Goal: Information Seeking & Learning: Learn about a topic

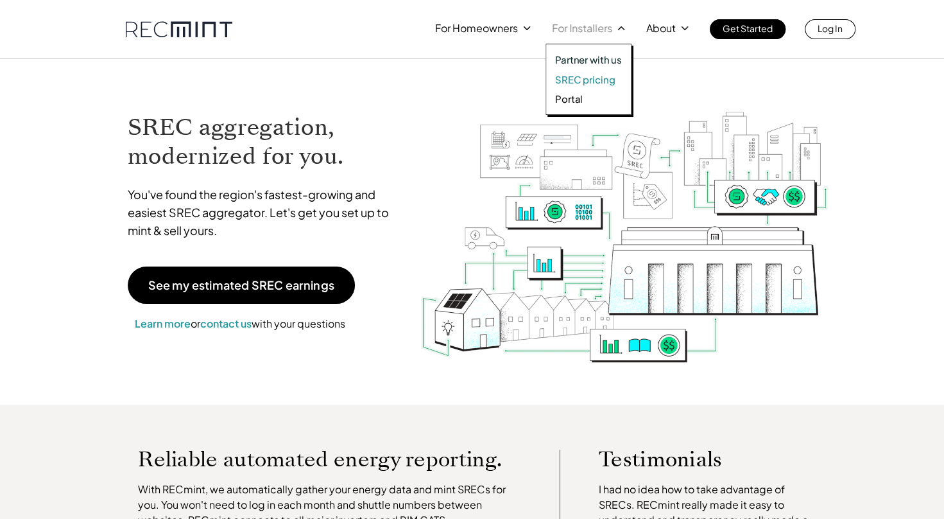
click at [577, 74] on p "SREC pricing" at bounding box center [585, 79] width 60 height 13
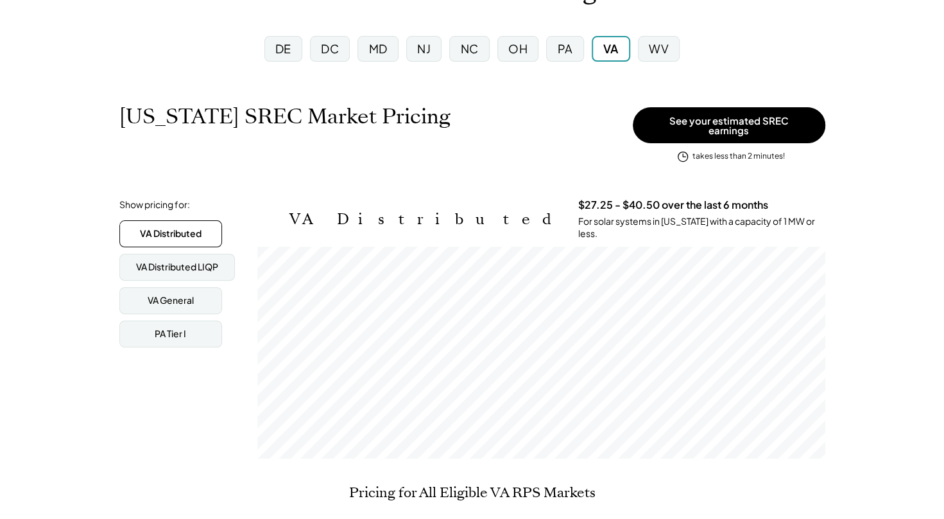
scroll to position [59, 0]
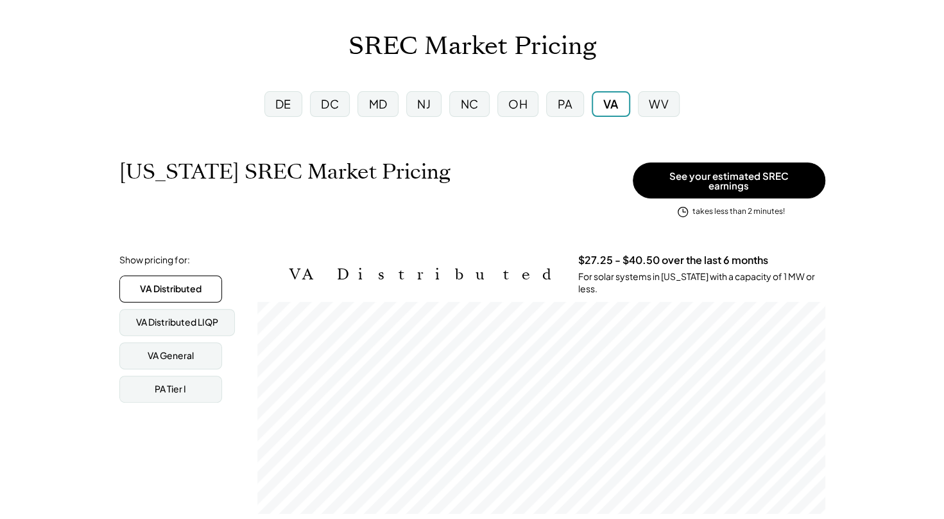
click at [562, 105] on div "PA" at bounding box center [564, 104] width 15 height 16
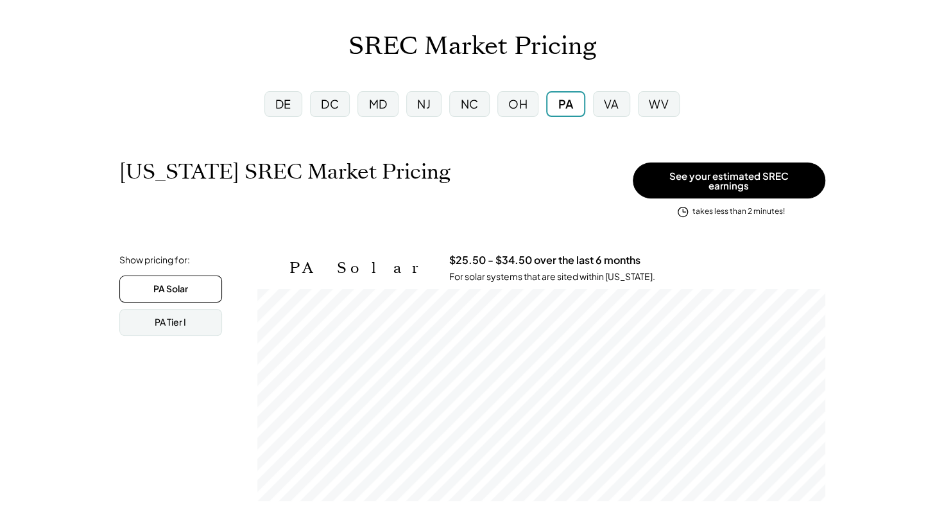
scroll to position [212, 568]
click at [603, 108] on div "VA" at bounding box center [611, 104] width 37 height 26
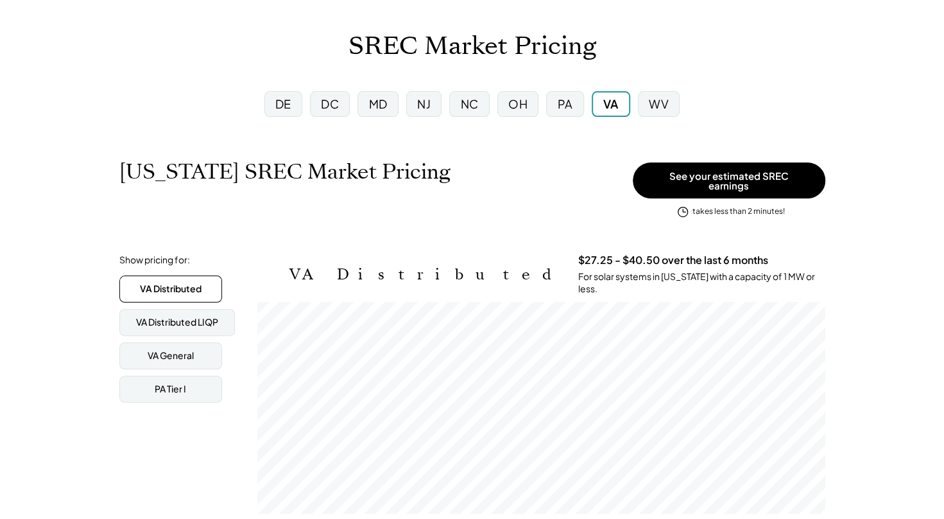
scroll to position [212, 568]
click at [567, 101] on div "PA" at bounding box center [564, 104] width 15 height 16
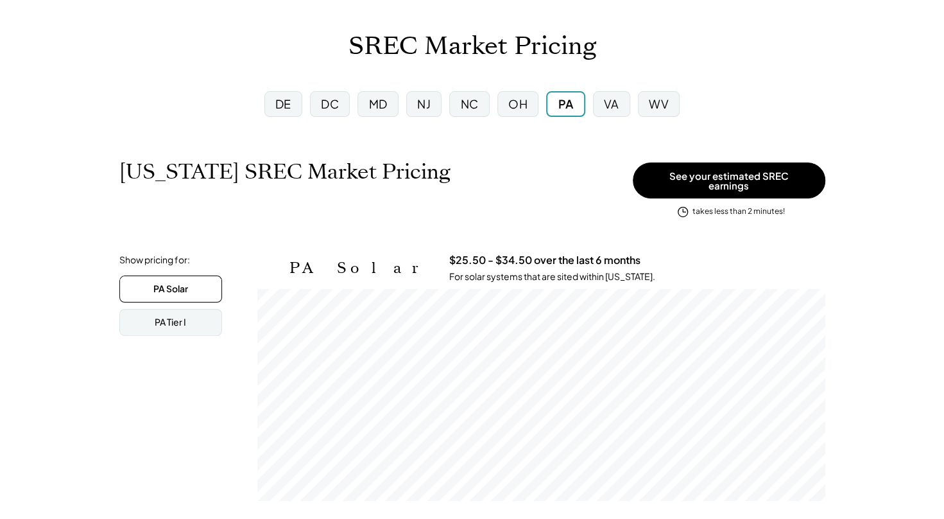
scroll to position [212, 568]
click at [529, 95] on div "OH" at bounding box center [518, 104] width 41 height 26
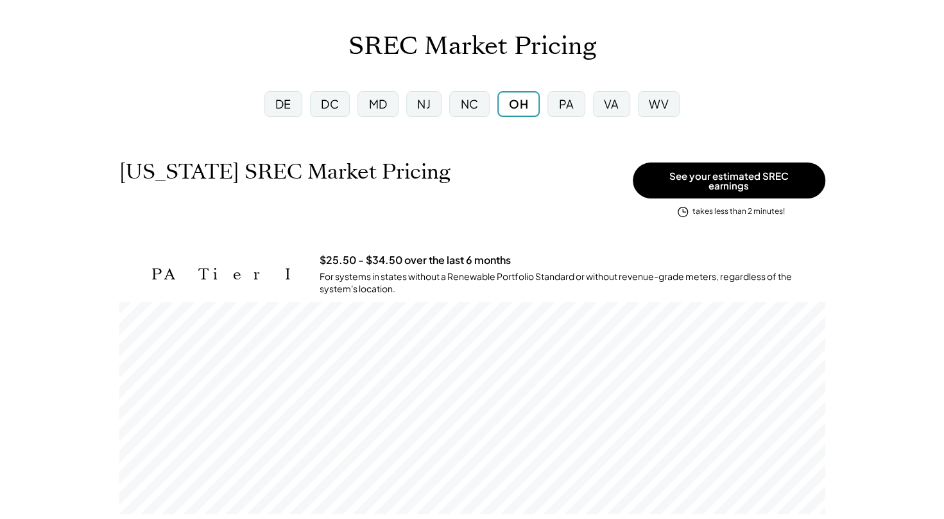
scroll to position [212, 706]
click at [473, 99] on div "NC" at bounding box center [469, 104] width 18 height 16
click at [474, 108] on div "NC" at bounding box center [470, 104] width 18 height 16
click at [428, 103] on div "NJ" at bounding box center [423, 104] width 13 height 16
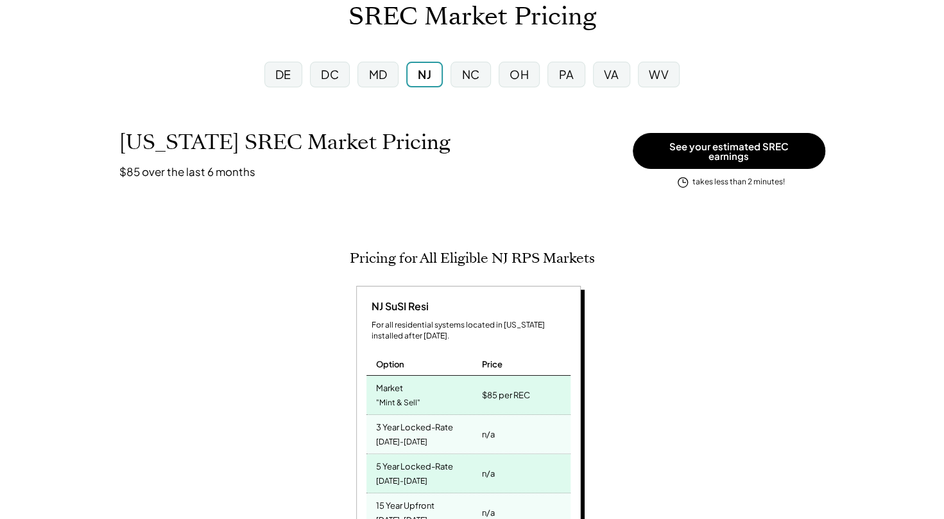
scroll to position [99, 0]
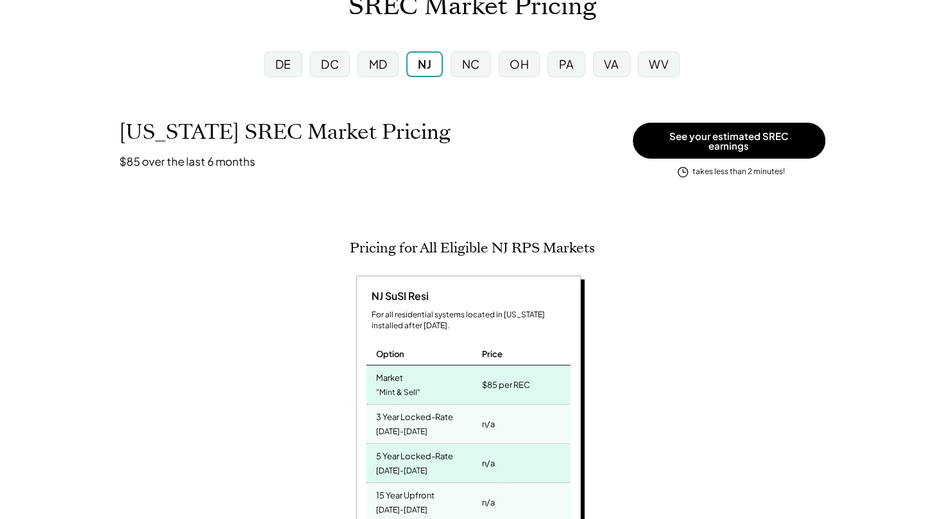
click at [389, 56] on div "MD" at bounding box center [378, 64] width 40 height 26
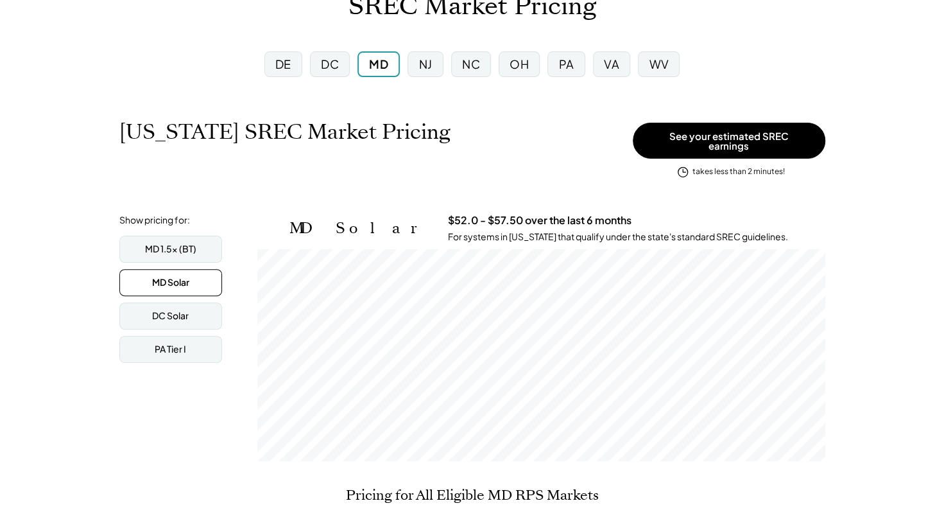
scroll to position [212, 568]
click at [191, 309] on div "DC Solar" at bounding box center [170, 315] width 103 height 27
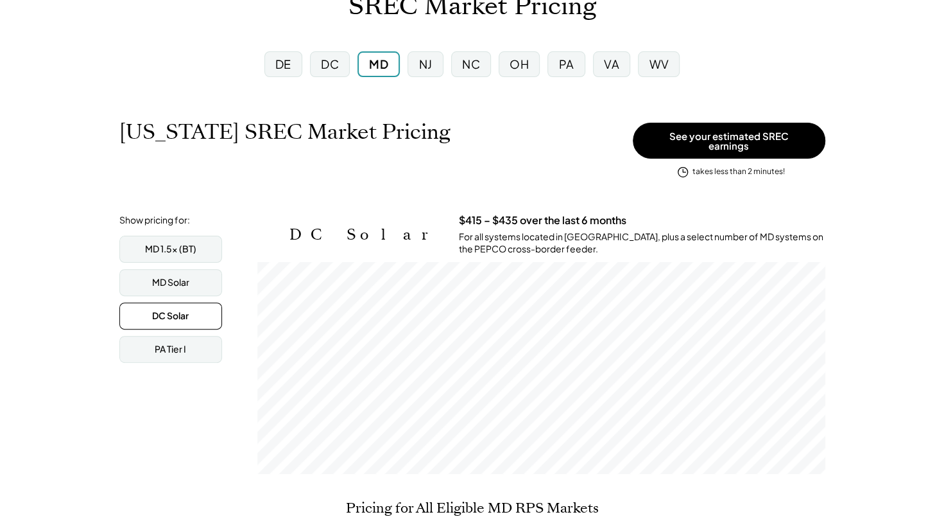
click at [184, 302] on div "DC Solar" at bounding box center [170, 315] width 103 height 27
click at [184, 276] on div "MD Solar" at bounding box center [170, 282] width 37 height 13
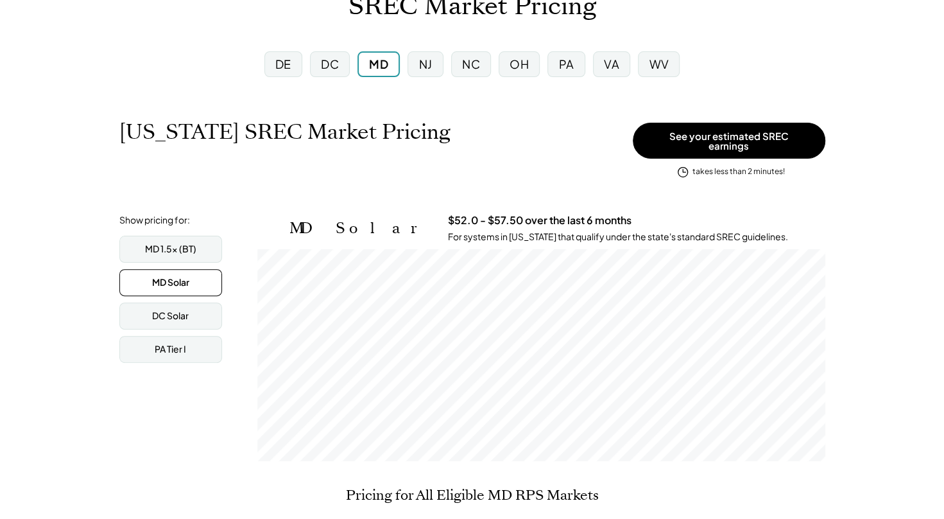
scroll to position [0, 0]
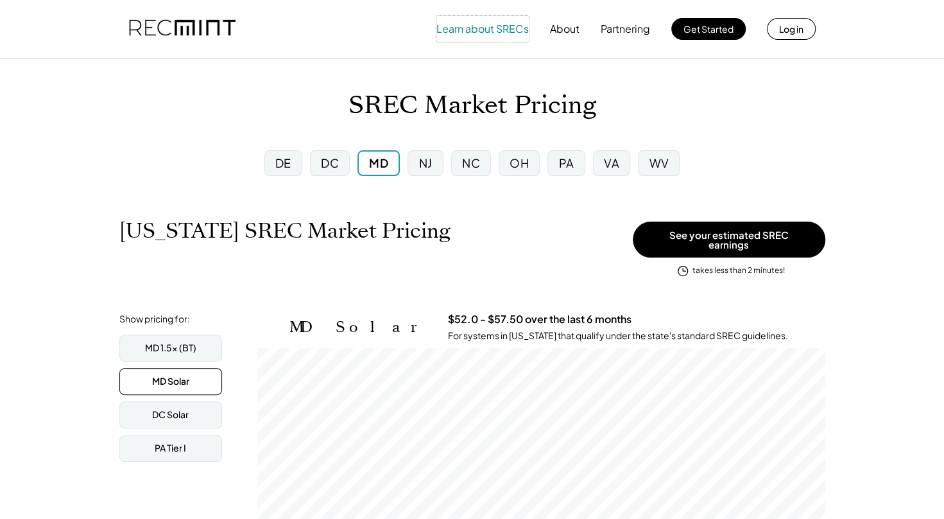
click at [500, 20] on button "Learn about SRECs" at bounding box center [483, 29] width 92 height 26
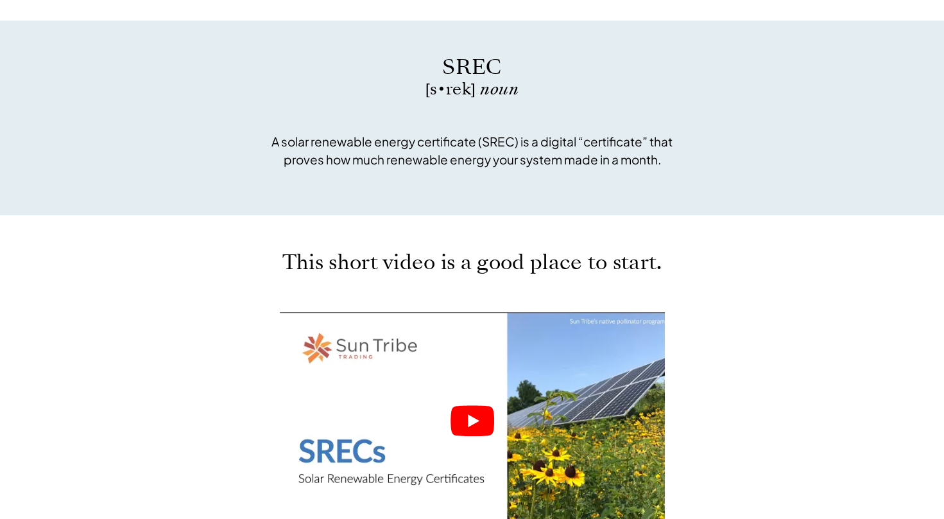
scroll to position [386, 0]
